Goal: Task Accomplishment & Management: Manage account settings

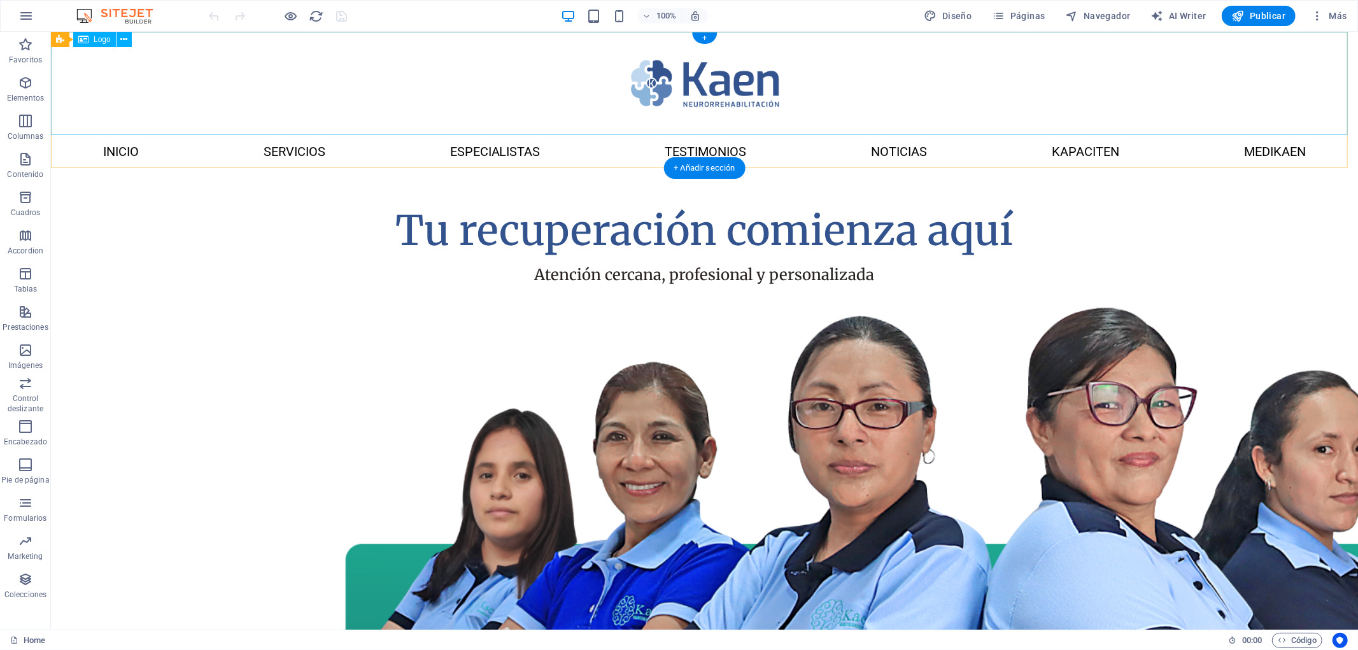
click at [734, 87] on div at bounding box center [704, 82] width 1308 height 103
select select "px"
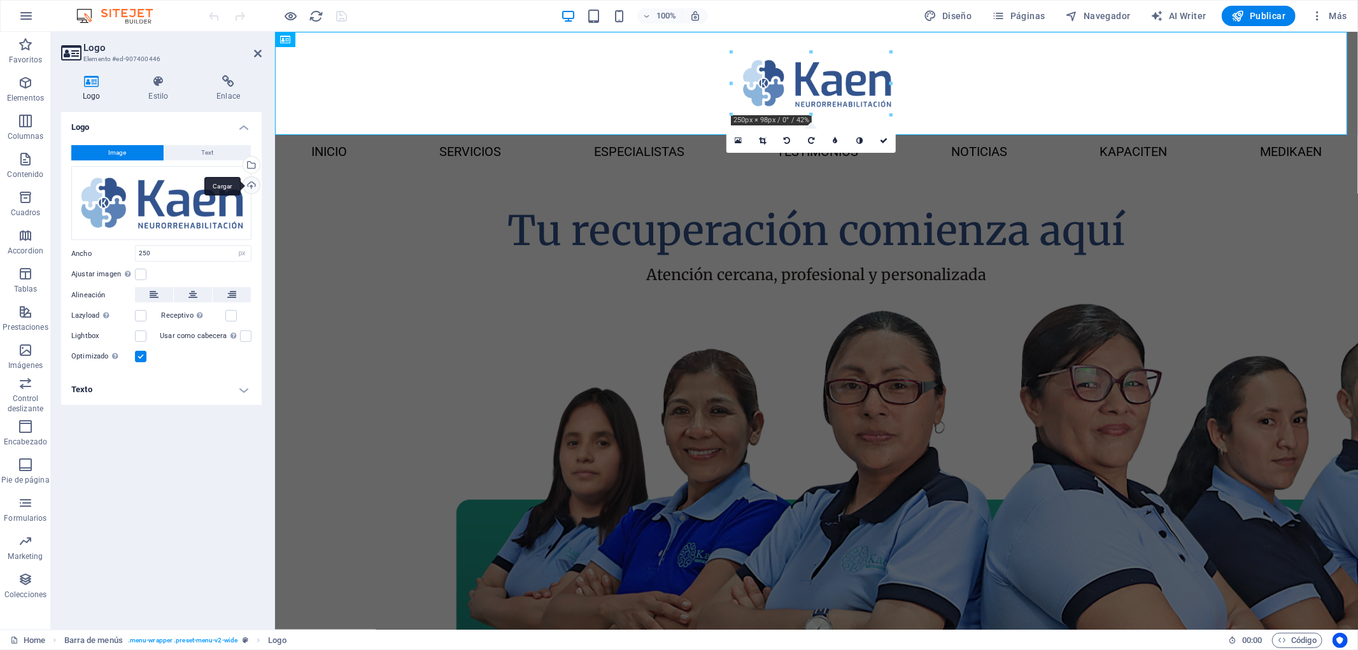
click at [250, 182] on div "Cargar" at bounding box center [250, 186] width 19 height 19
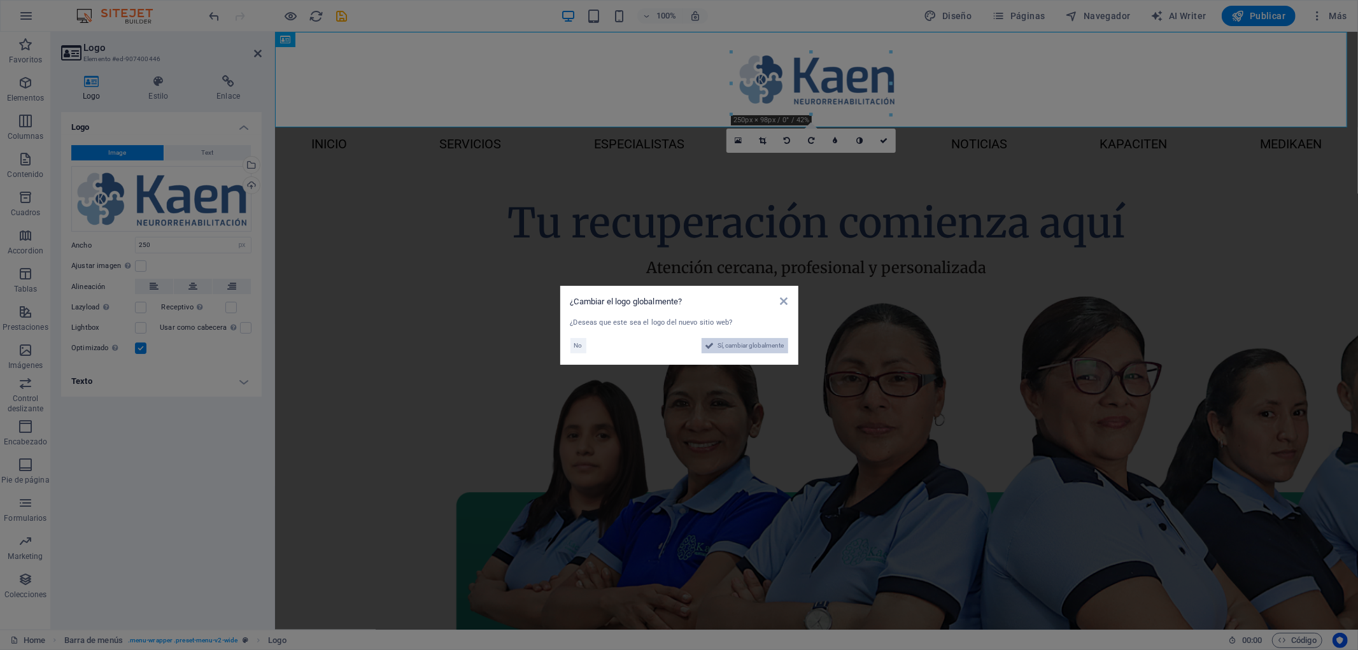
click at [747, 346] on span "Sí, cambiar globalmente" at bounding box center [751, 345] width 66 height 15
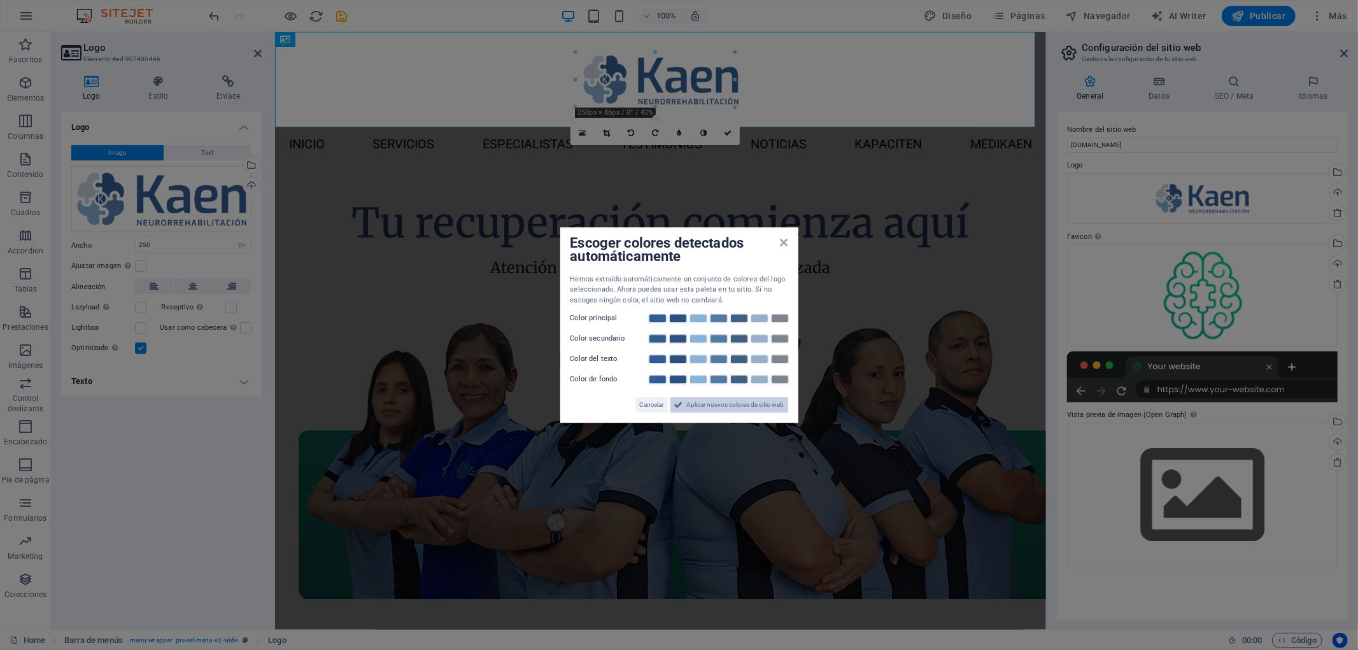
click at [698, 408] on span "Aplicar nuevos colores de sitio web" at bounding box center [735, 404] width 97 height 15
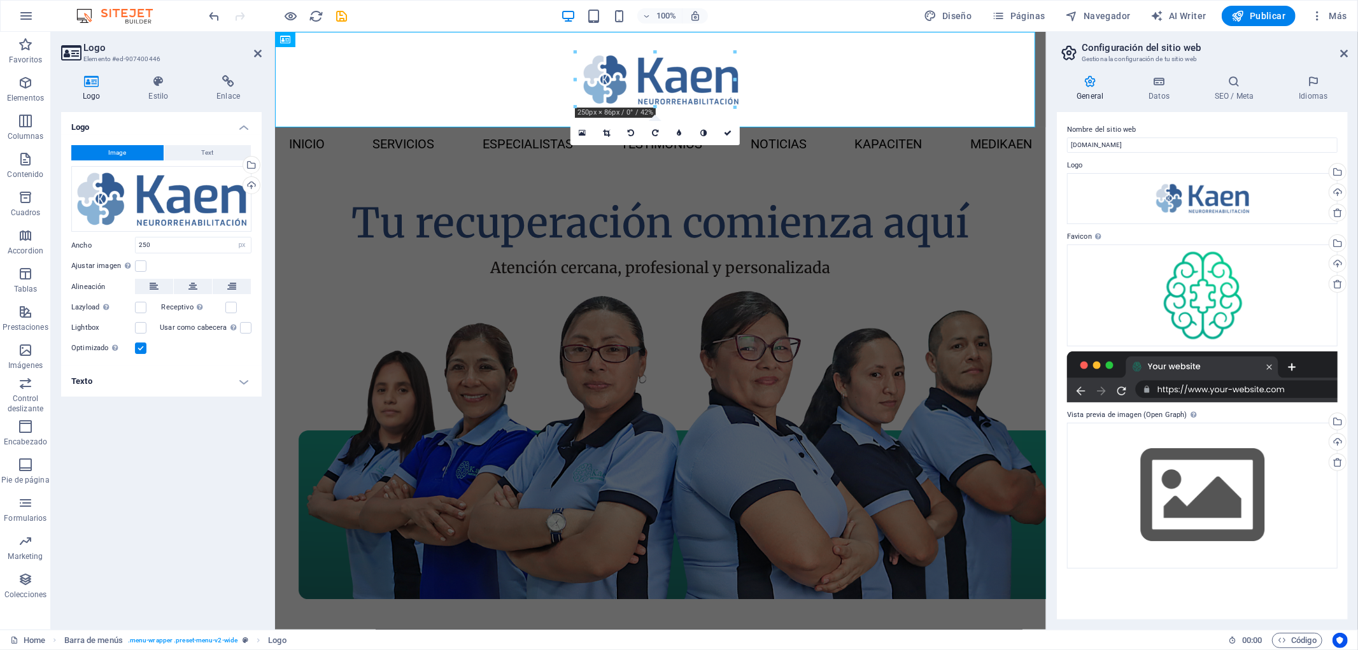
click at [231, 474] on div "Logo Image Text Arrastra archivos aquí, haz clic para escoger archivos o selecc…" at bounding box center [161, 366] width 201 height 508
click at [762, 371] on figure at bounding box center [661, 447] width 734 height 338
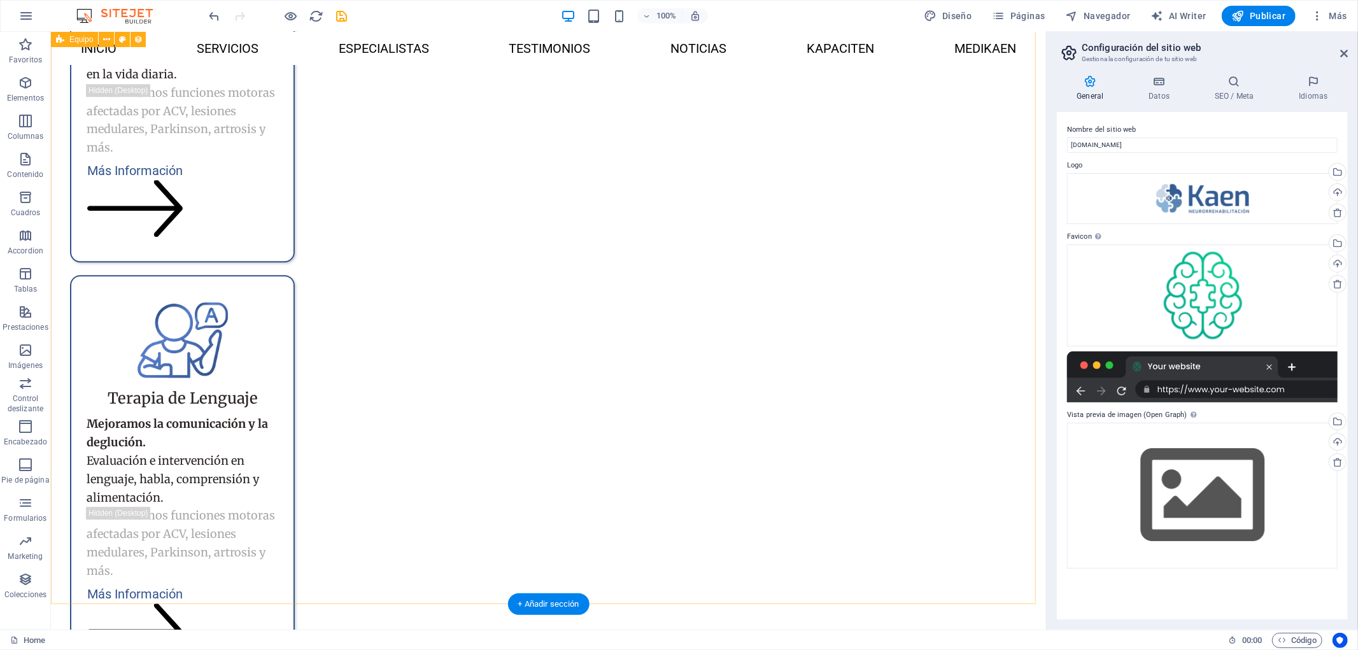
scroll to position [2664, 0]
